Goal: Book appointment/travel/reservation

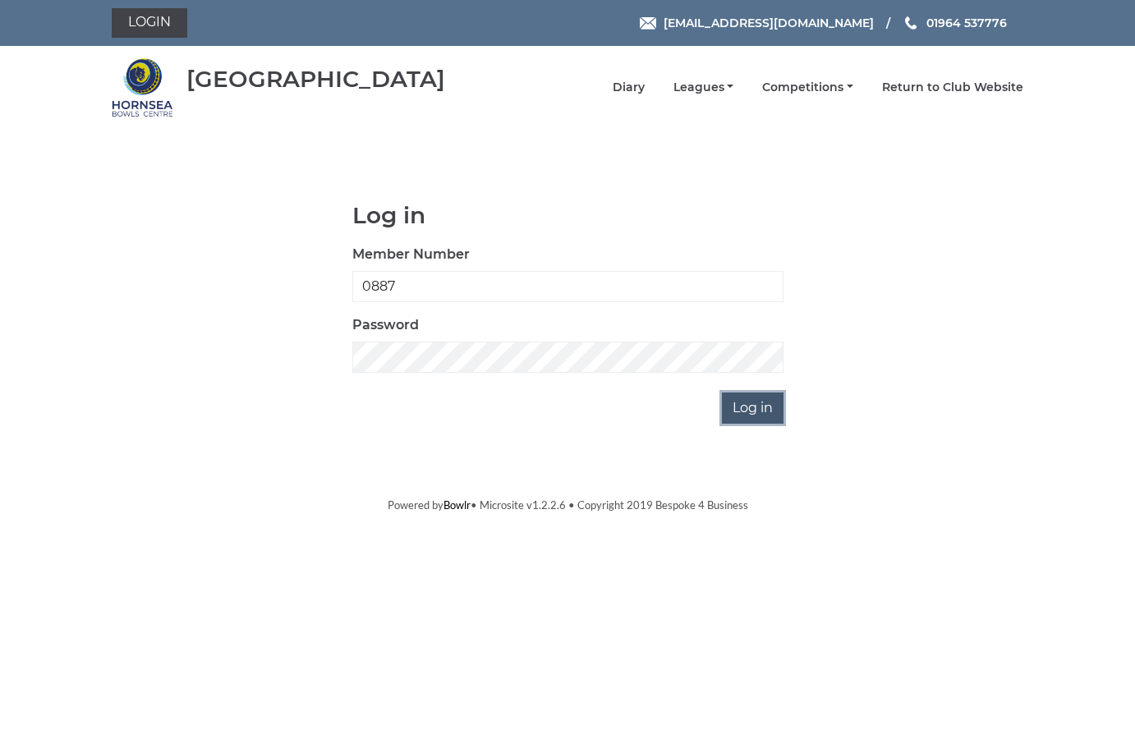
click at [737, 408] on input "Log in" at bounding box center [753, 407] width 62 height 31
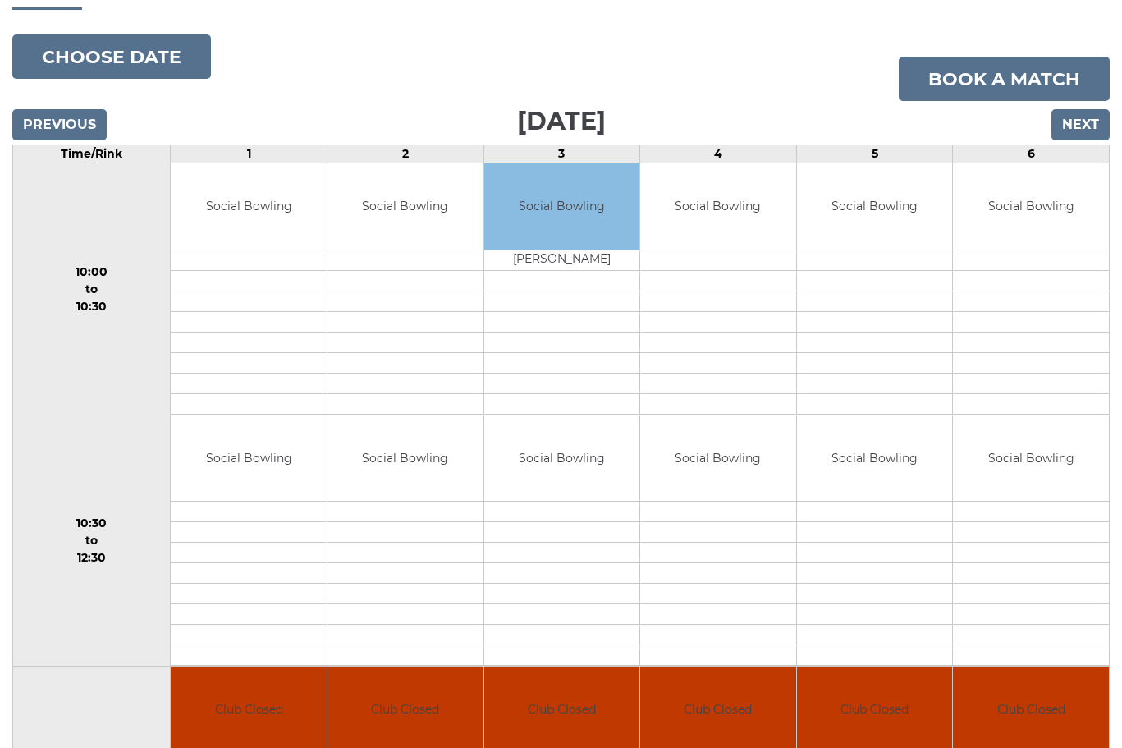
scroll to position [164, 0]
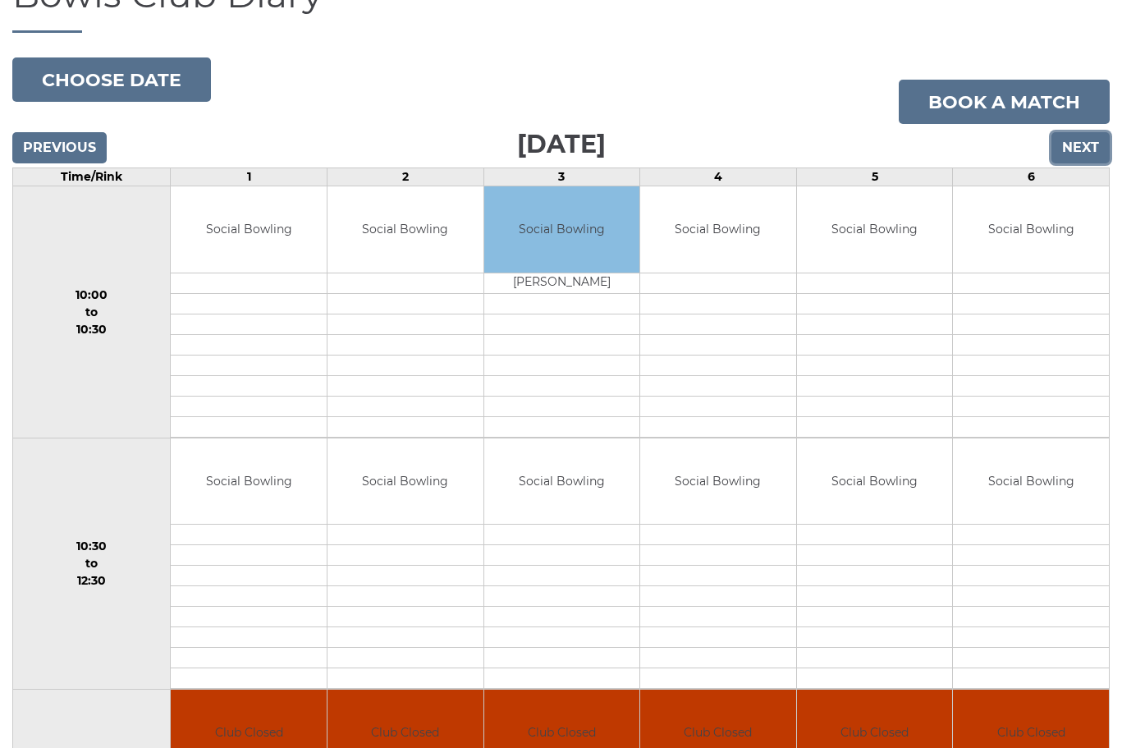
click at [1094, 132] on input "Next" at bounding box center [1081, 147] width 58 height 31
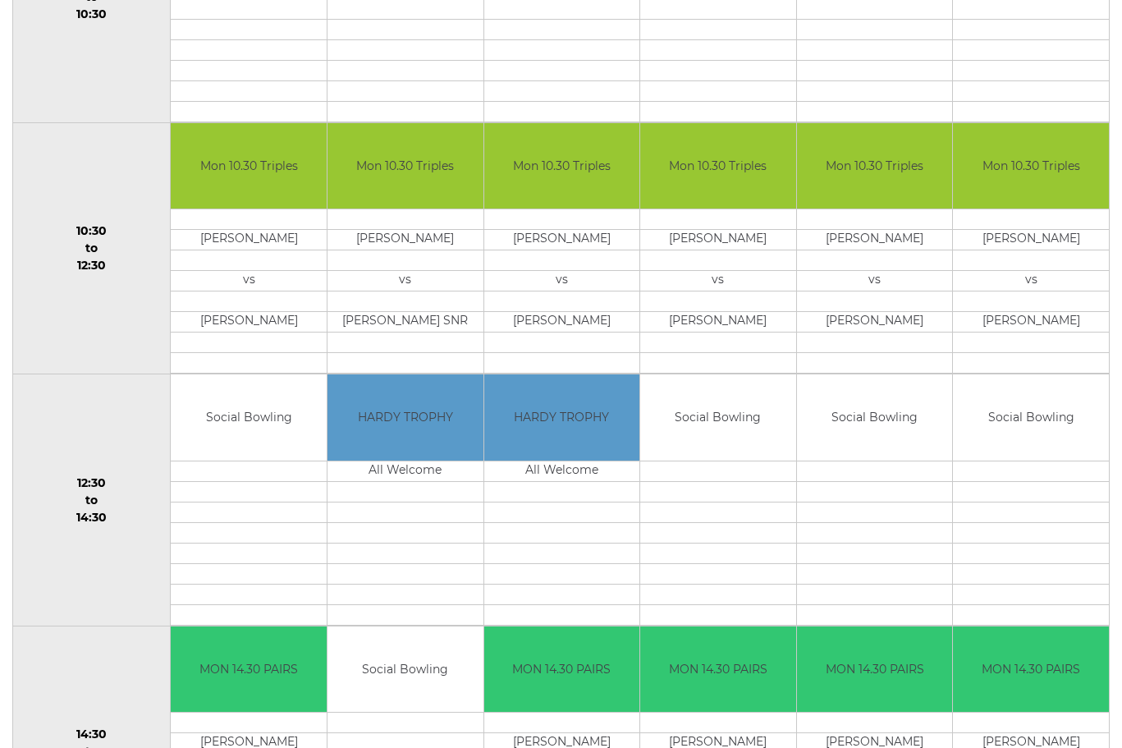
scroll to position [245, 0]
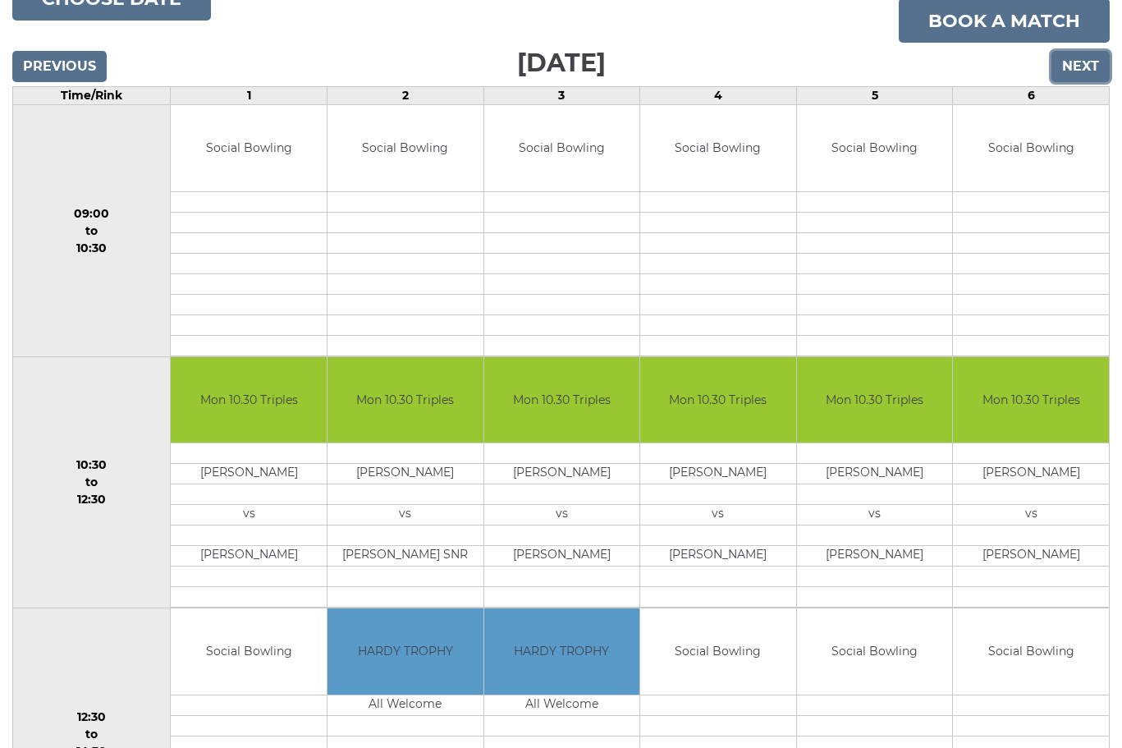
click at [1066, 57] on input "Next" at bounding box center [1081, 66] width 58 height 31
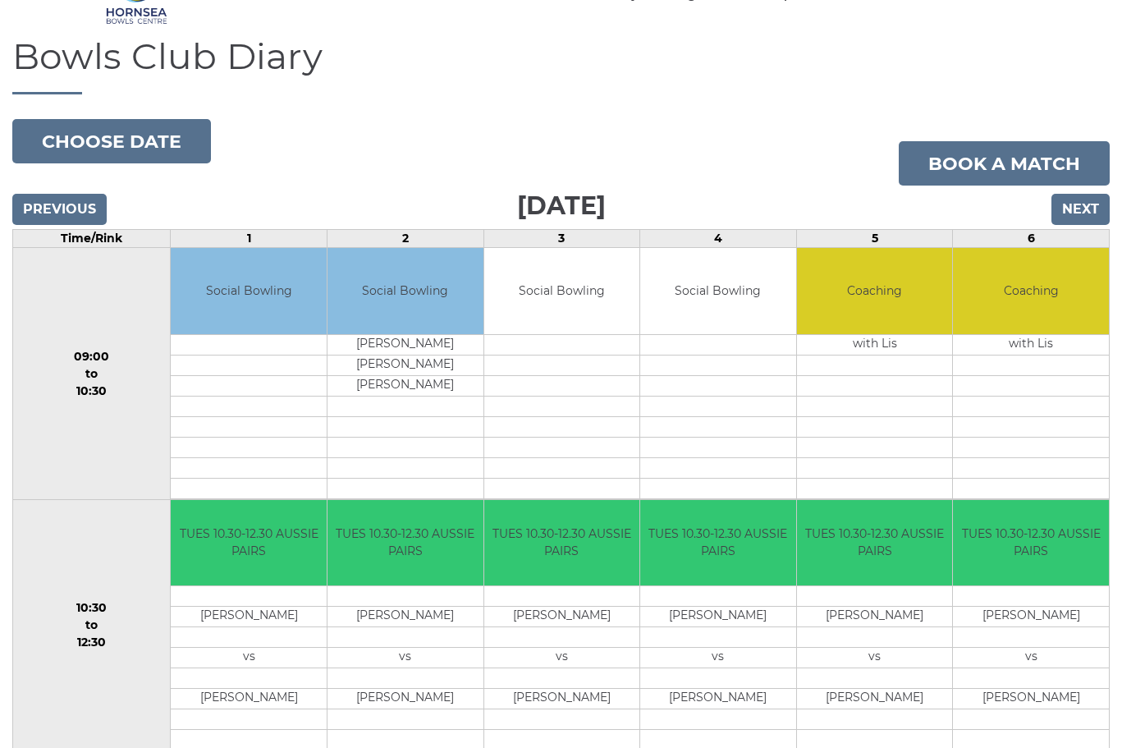
scroll to position [81, 0]
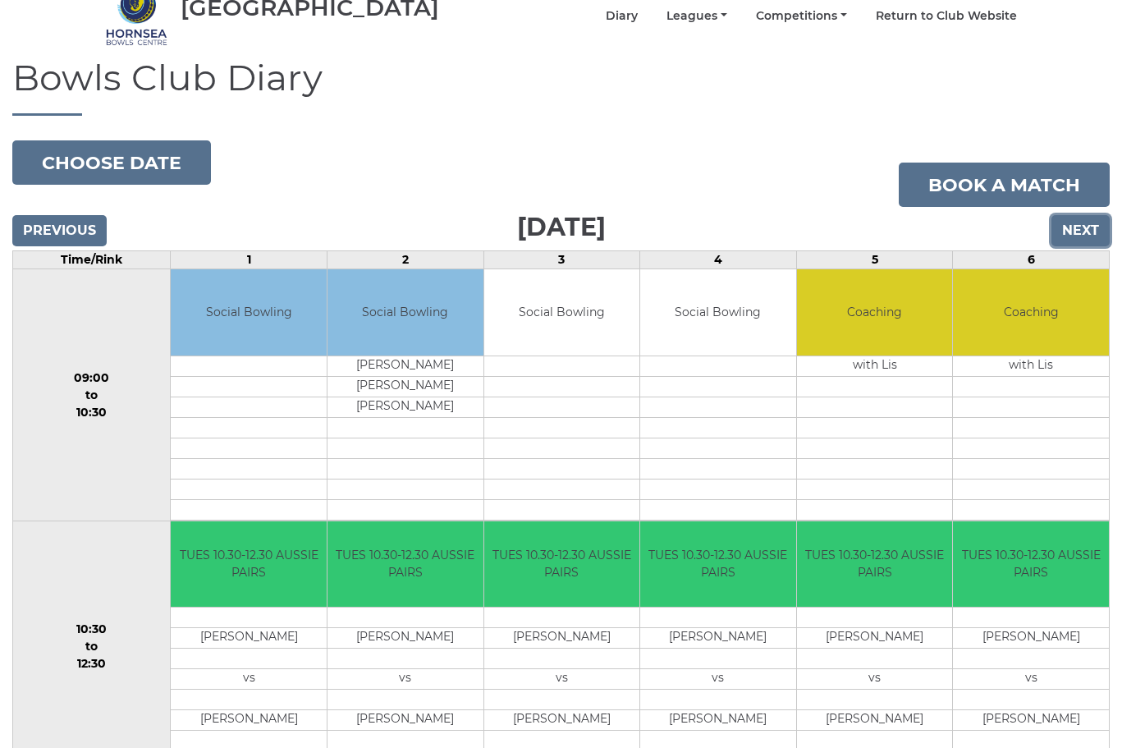
click at [1069, 221] on input "Next" at bounding box center [1081, 230] width 58 height 31
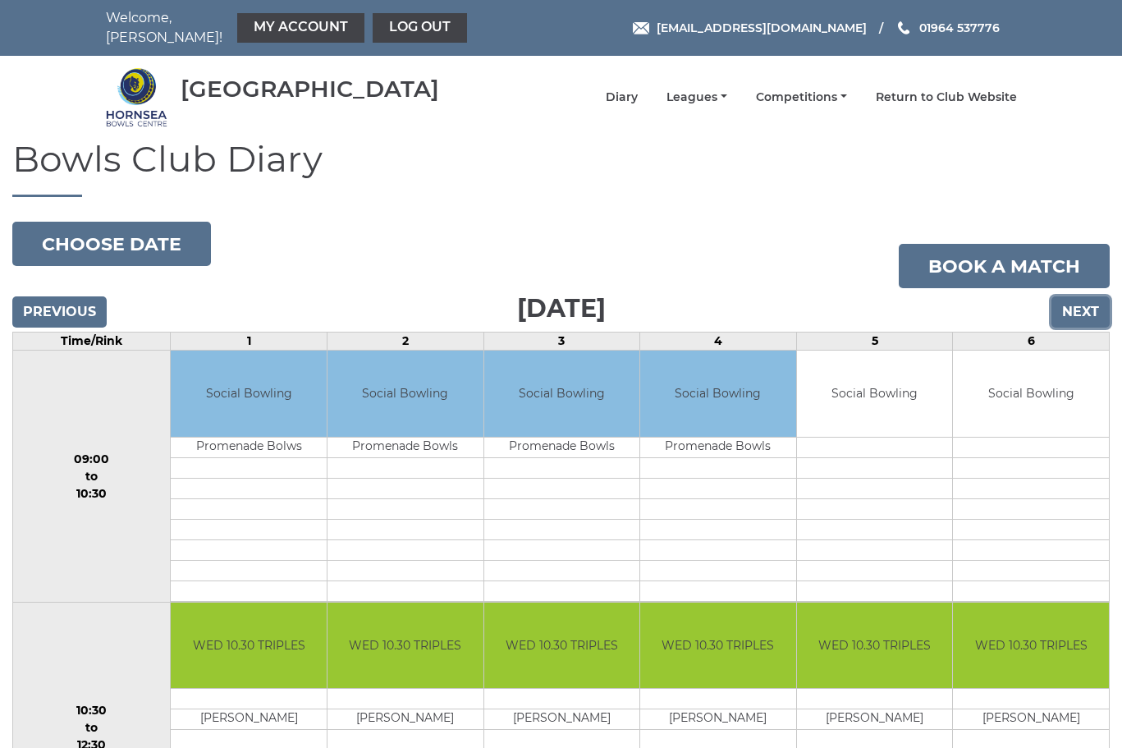
click at [1081, 302] on input "Next" at bounding box center [1081, 311] width 58 height 31
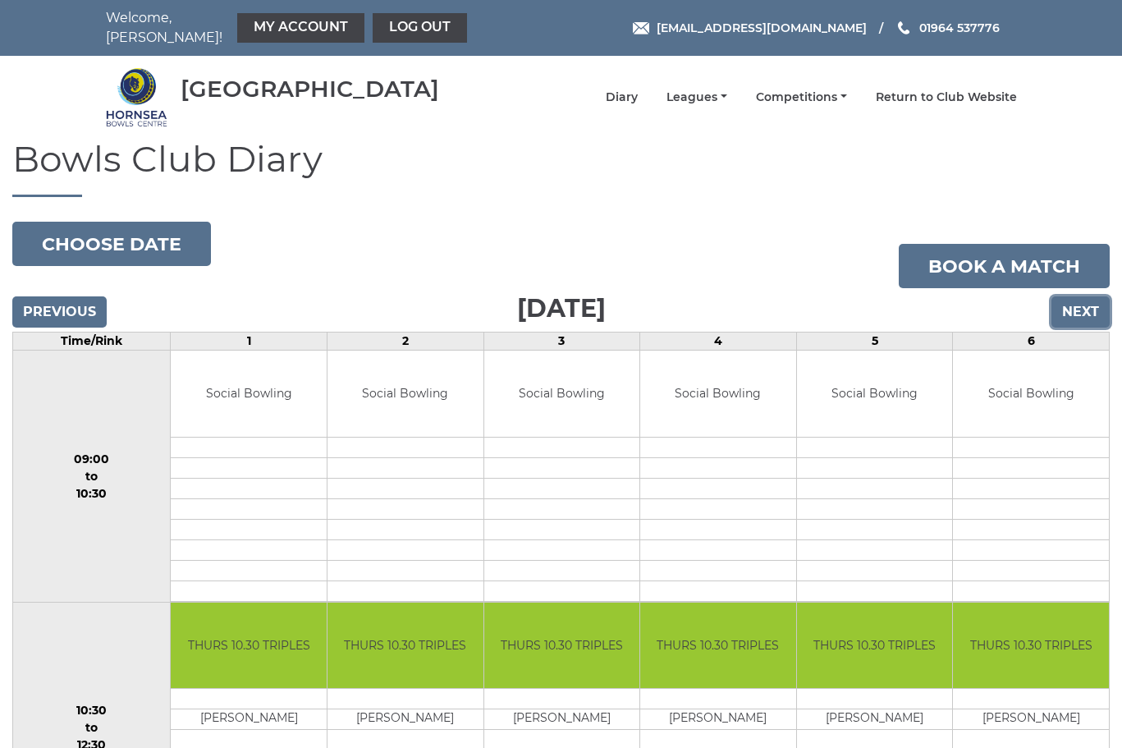
click at [1066, 301] on input "Next" at bounding box center [1081, 311] width 58 height 31
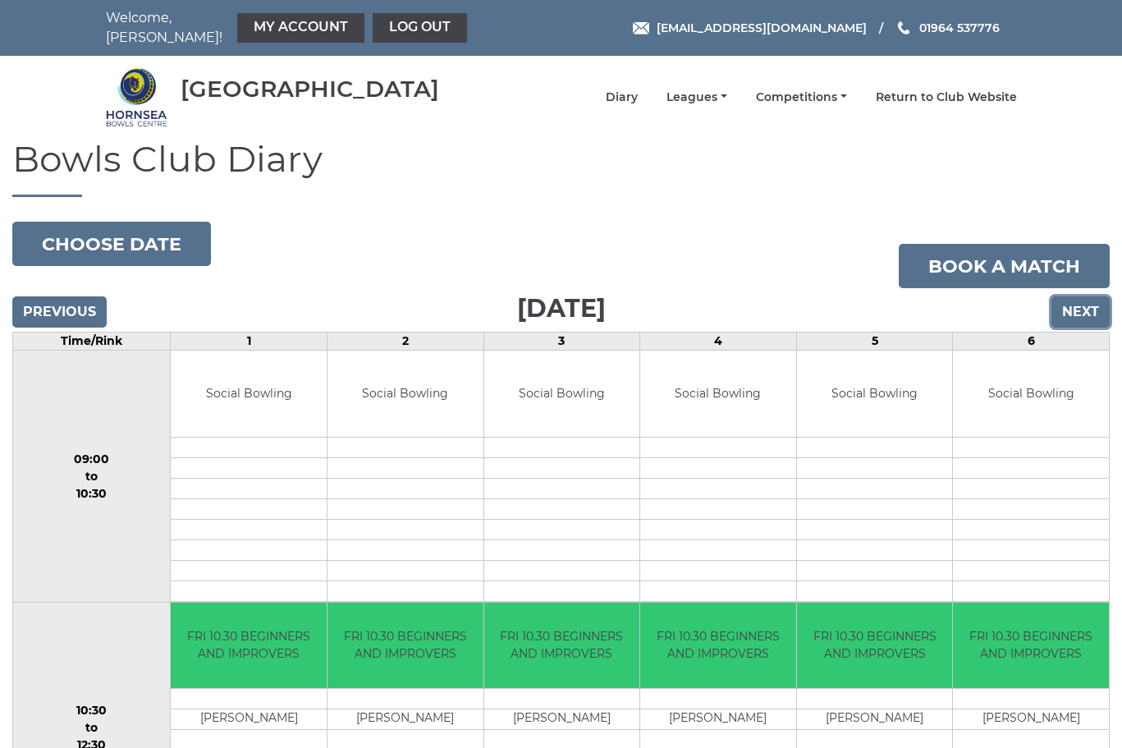
click at [1076, 308] on input "Next" at bounding box center [1081, 311] width 58 height 31
